Goal: Task Accomplishment & Management: Use online tool/utility

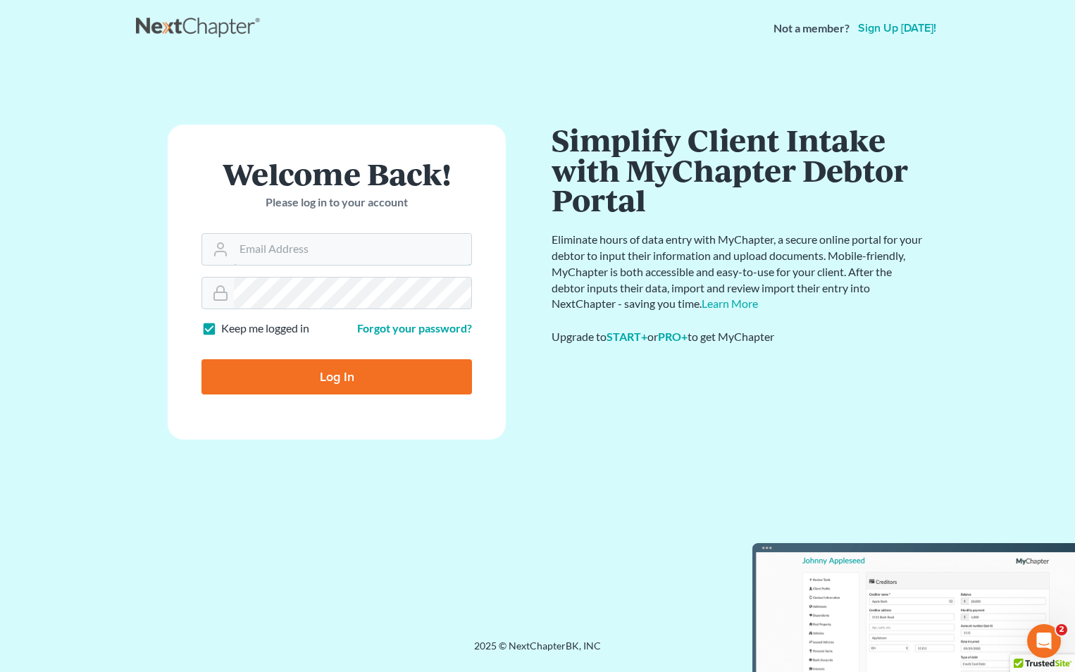
type input "[EMAIL_ADDRESS][DOMAIN_NAME]"
click at [315, 381] on input "Log In" at bounding box center [337, 376] width 271 height 35
type input "Thinking..."
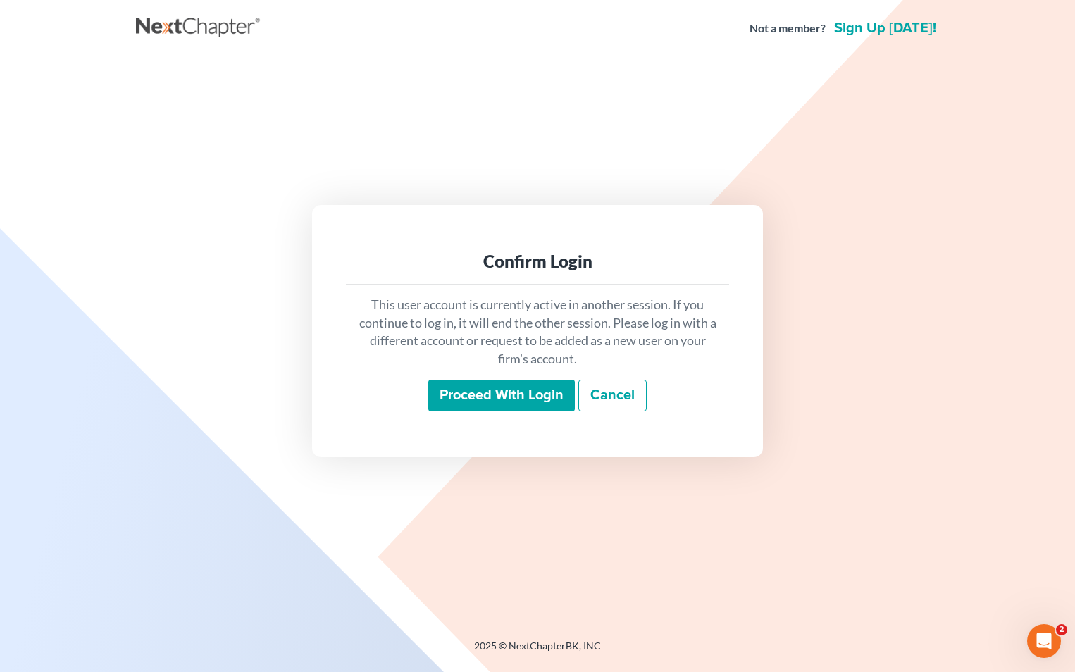
click at [469, 391] on input "Proceed with login" at bounding box center [501, 396] width 147 height 32
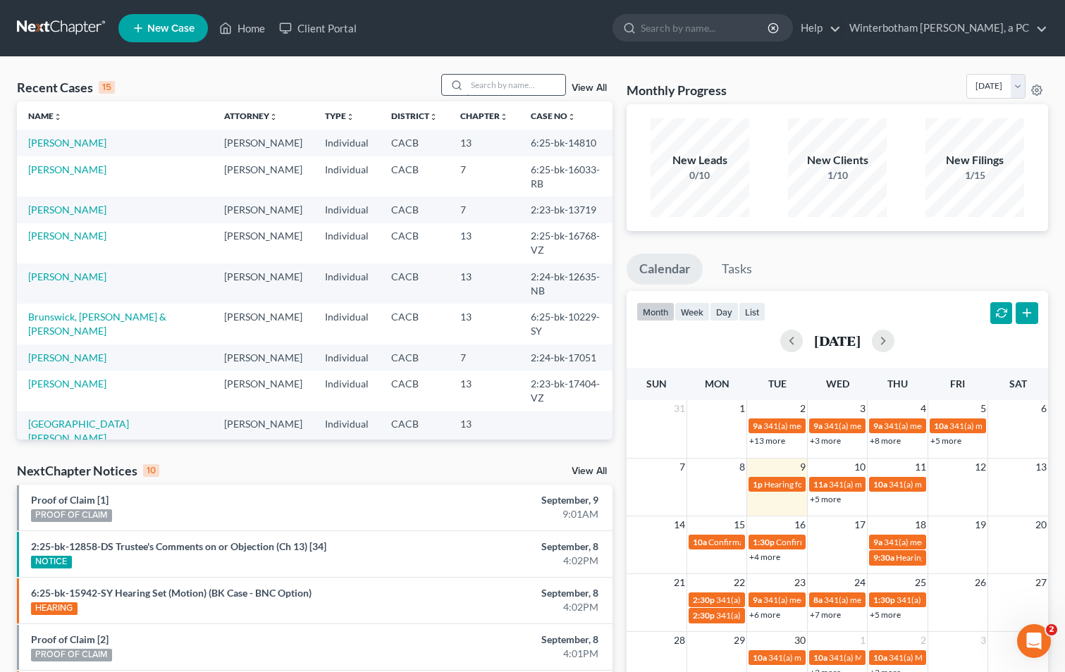
click at [499, 85] on input "search" at bounding box center [516, 85] width 99 height 20
type input "[PERSON_NAME]"
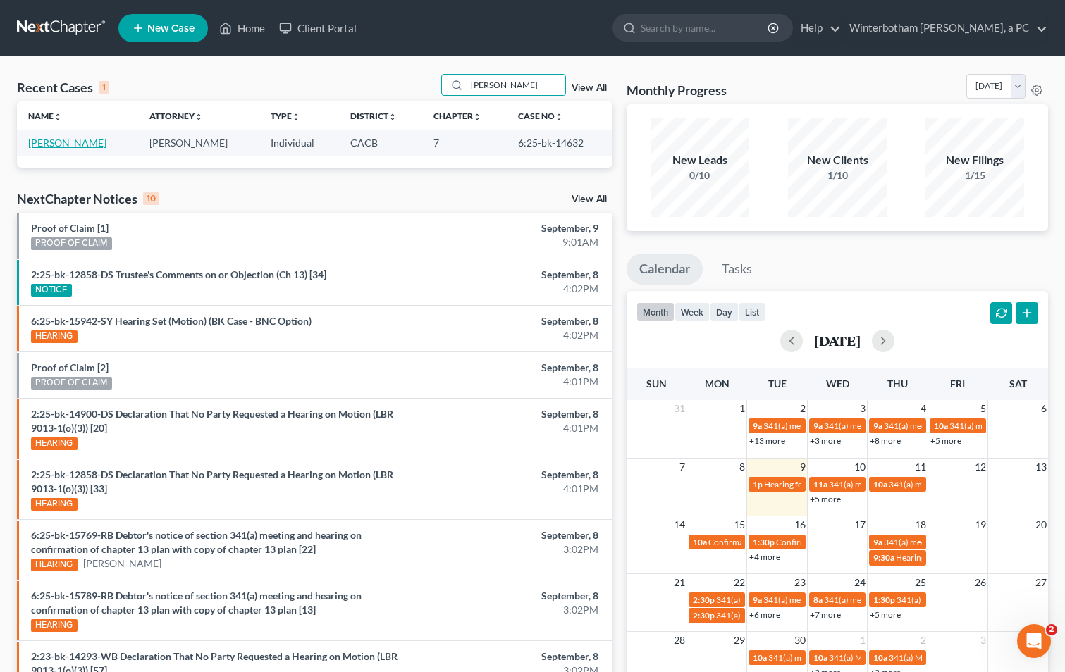
click at [41, 138] on link "[PERSON_NAME]" at bounding box center [67, 143] width 78 height 12
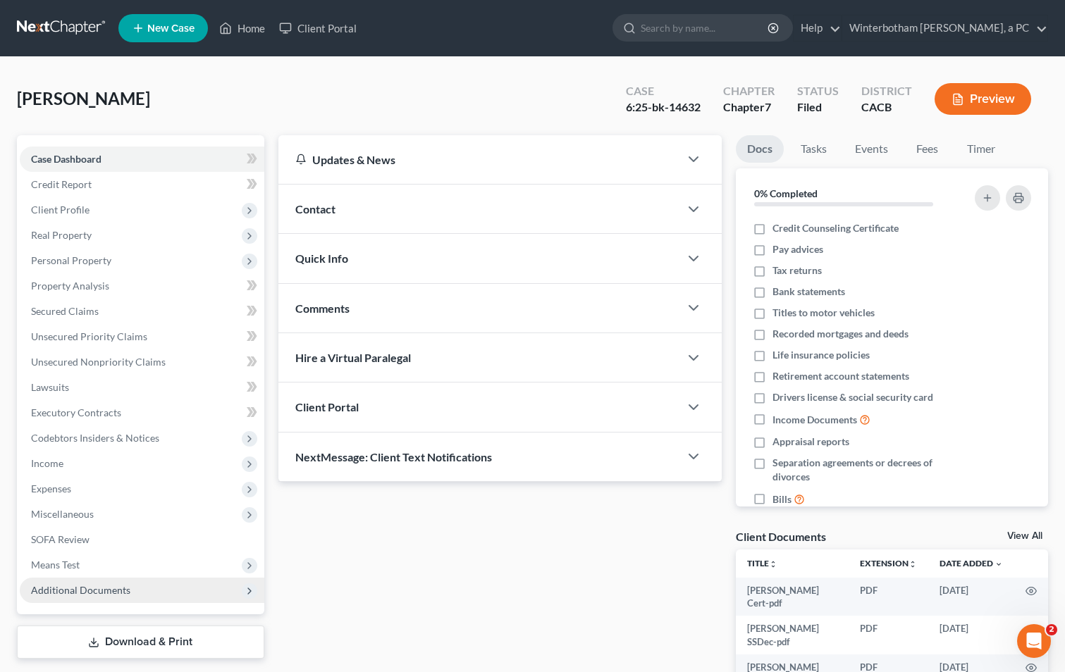
click at [171, 594] on span "Additional Documents" at bounding box center [142, 590] width 245 height 25
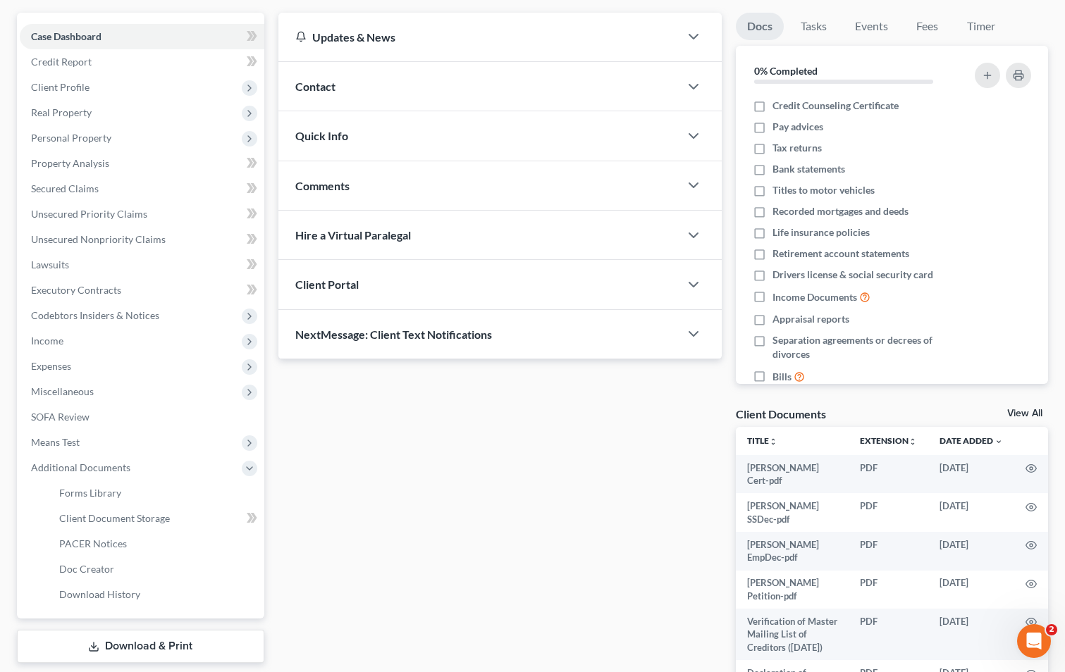
scroll to position [141, 0]
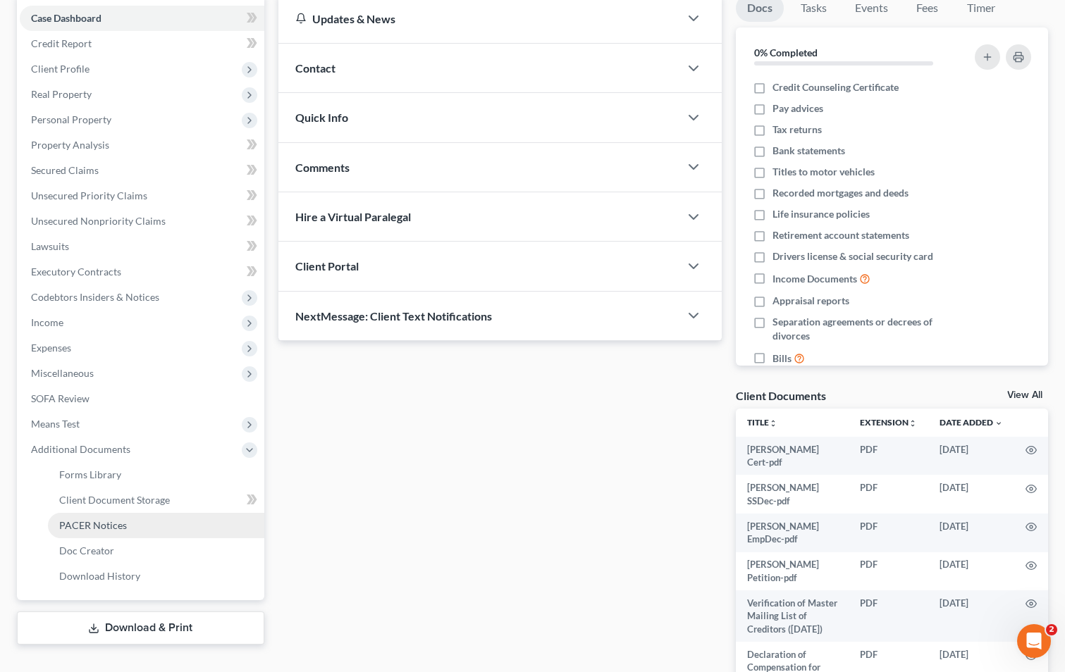
click at [99, 519] on span "PACER Notices" at bounding box center [93, 525] width 68 height 12
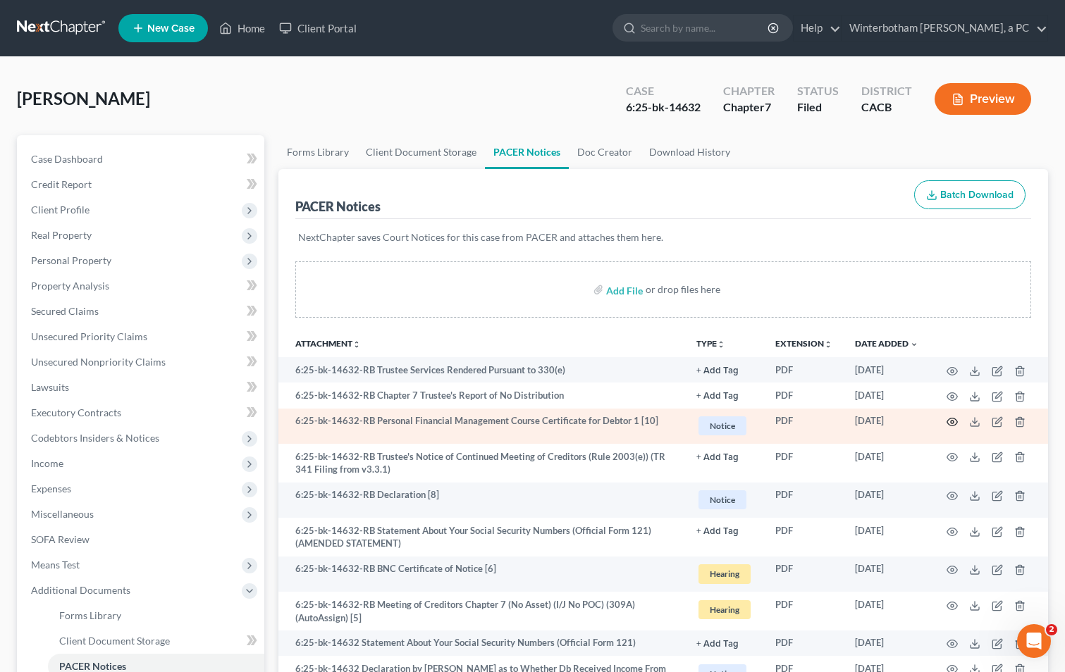
click at [951, 421] on circle "button" at bounding box center [952, 422] width 3 height 3
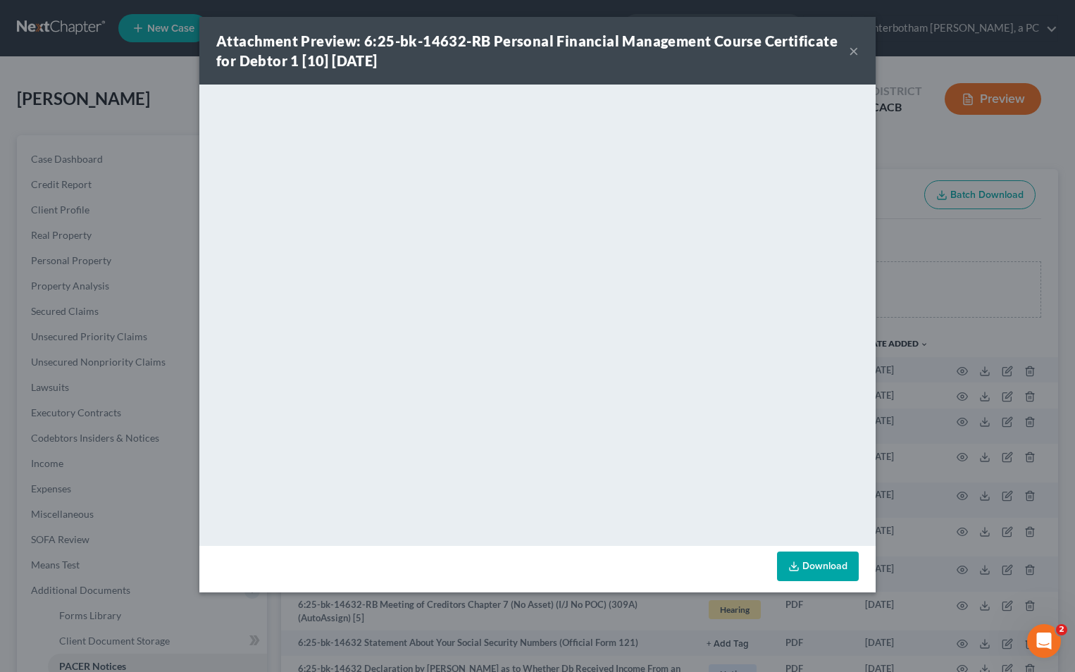
click at [853, 54] on button "×" at bounding box center [854, 50] width 10 height 17
